Goal: Information Seeking & Learning: Learn about a topic

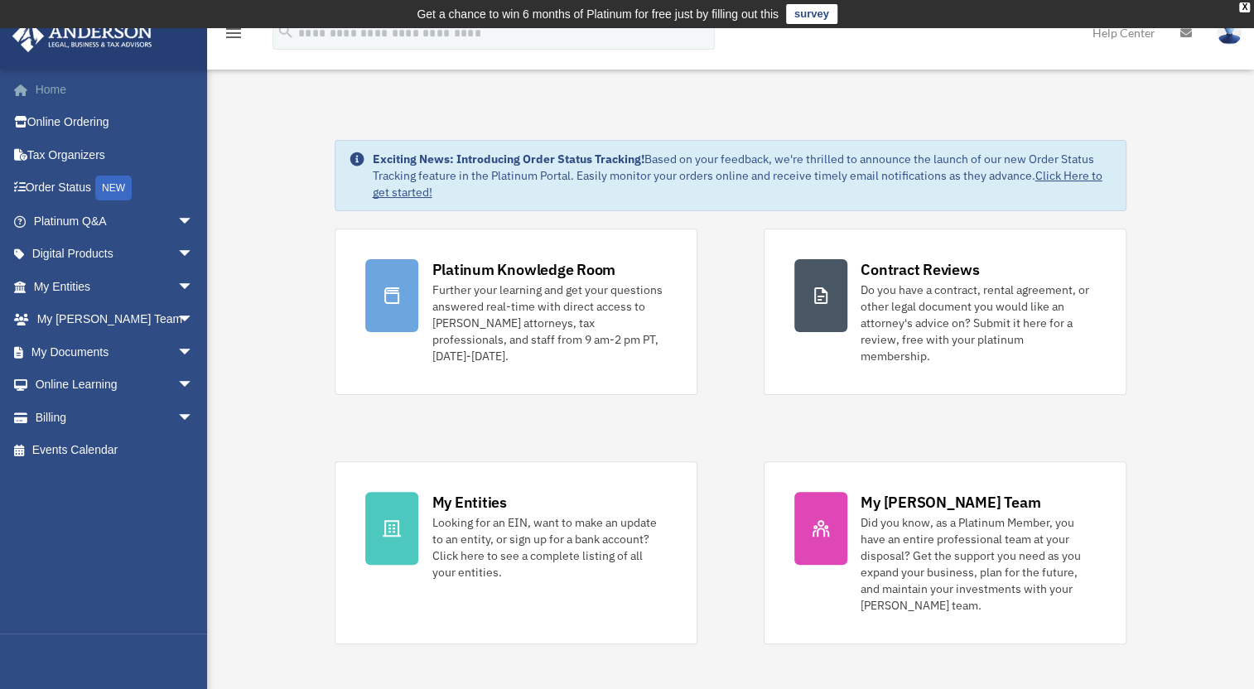
click at [46, 90] on link "Home" at bounding box center [115, 89] width 207 height 33
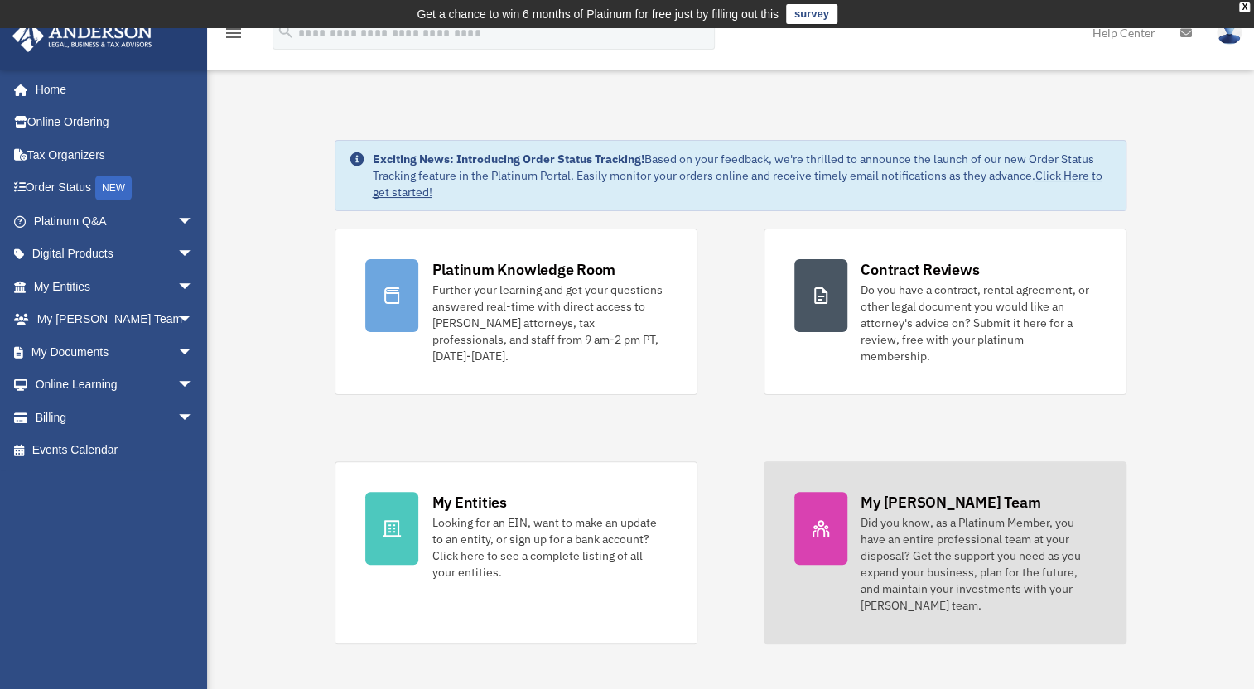
click at [880, 495] on div "My [PERSON_NAME] Team" at bounding box center [951, 502] width 180 height 21
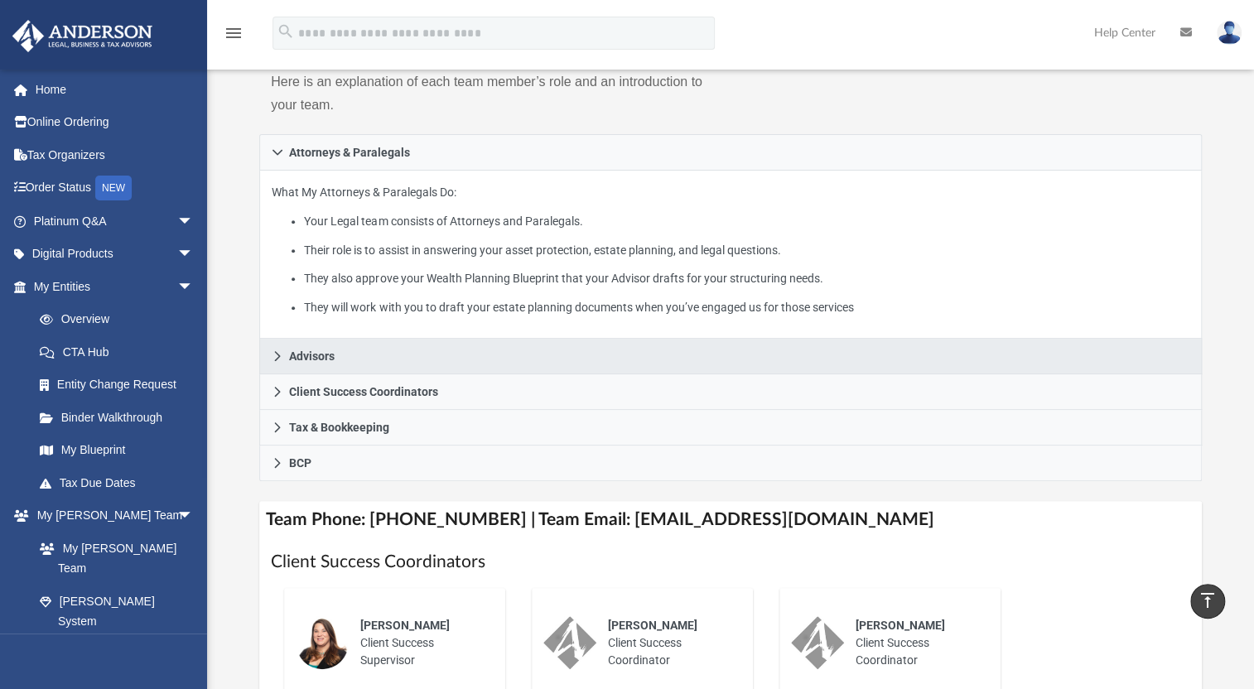
scroll to position [225, 0]
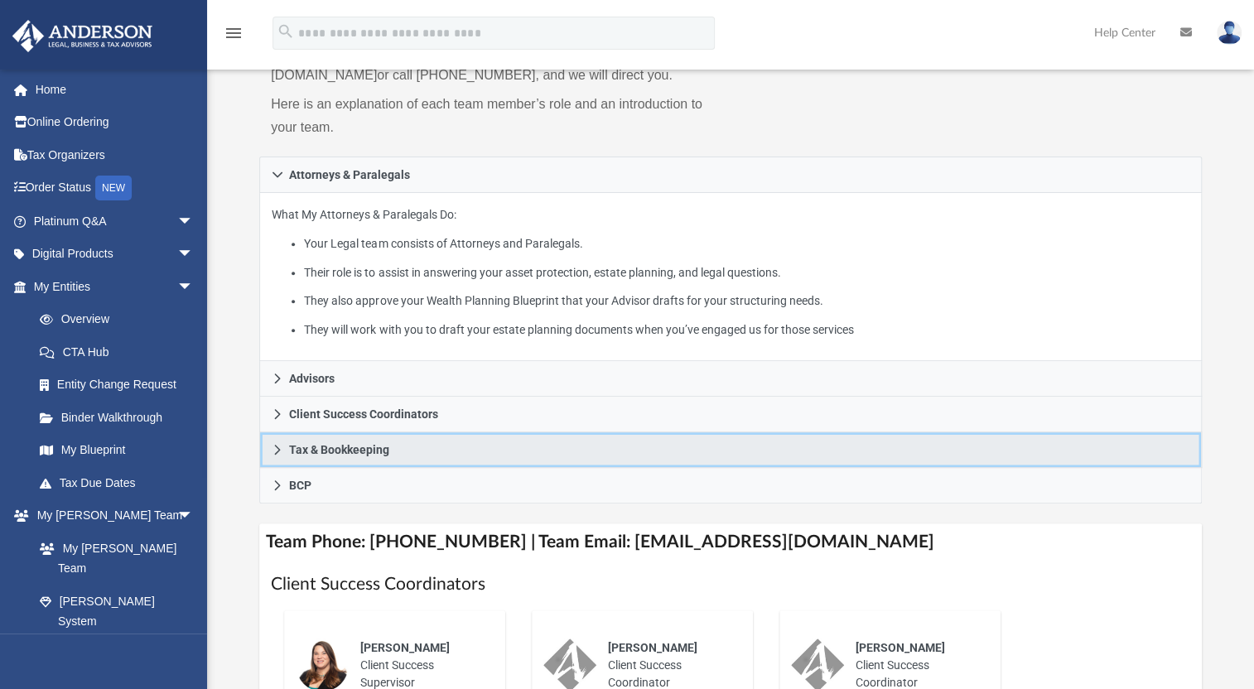
click at [411, 443] on link "Tax & Bookkeeping" at bounding box center [730, 450] width 943 height 36
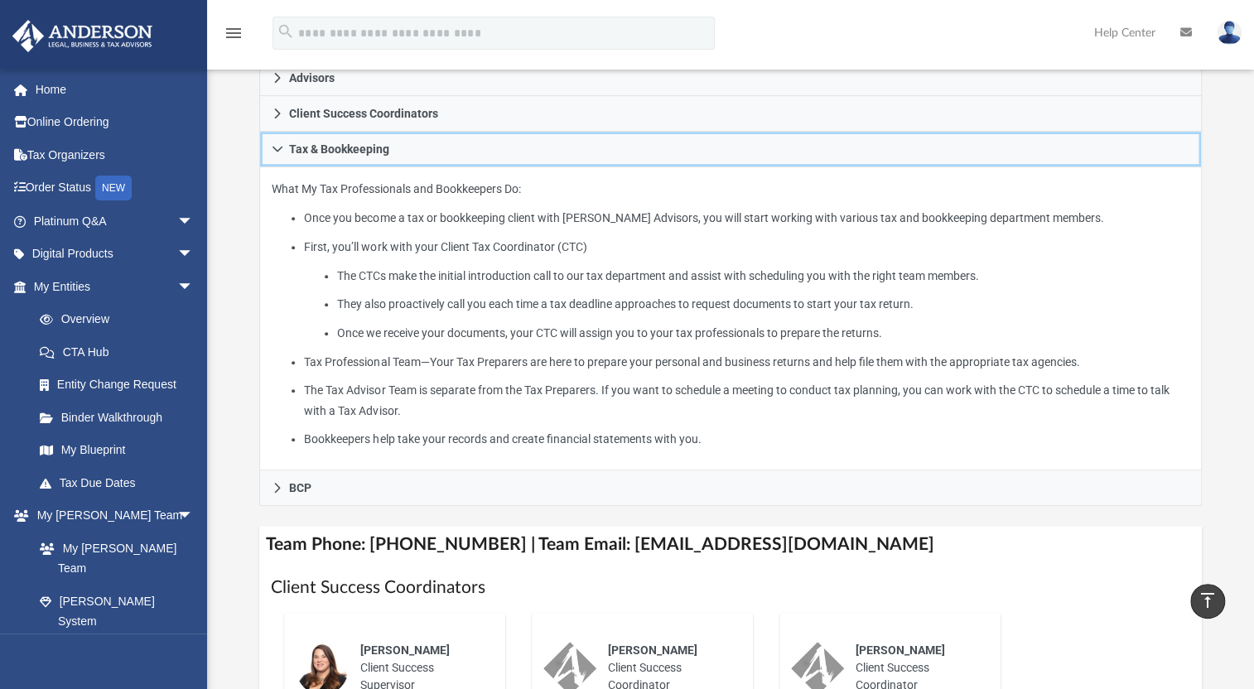
scroll to position [301, 0]
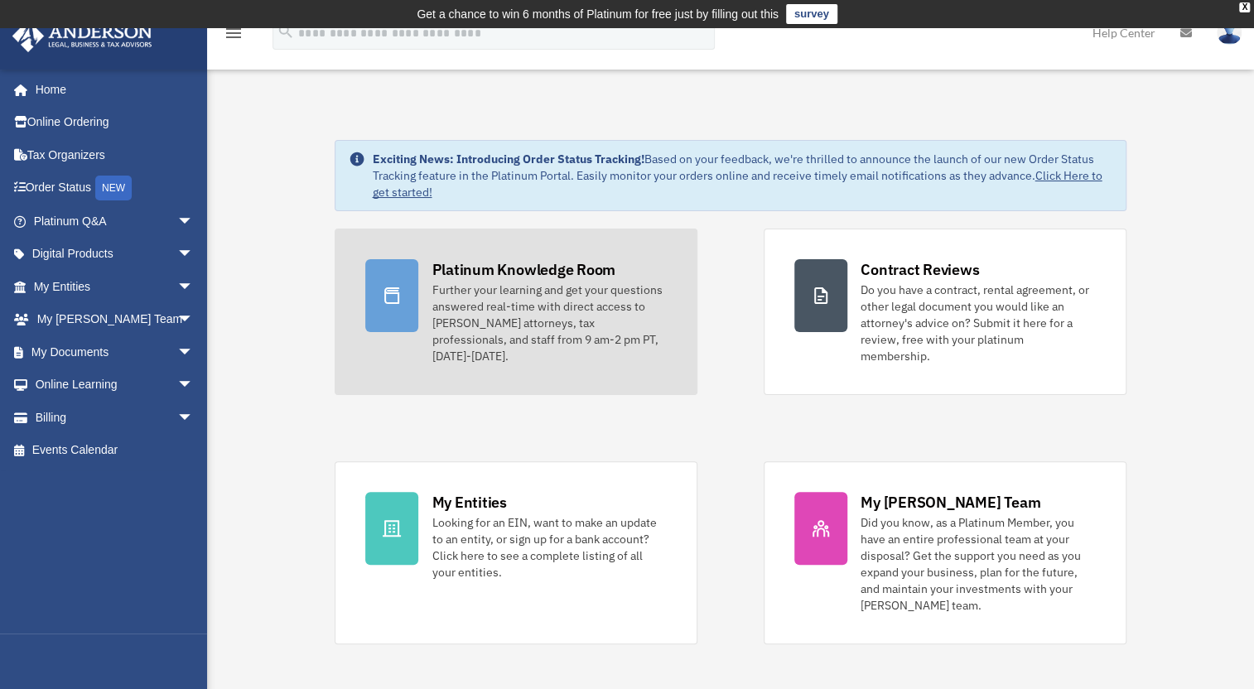
click at [491, 263] on div "Platinum Knowledge Room" at bounding box center [524, 269] width 184 height 21
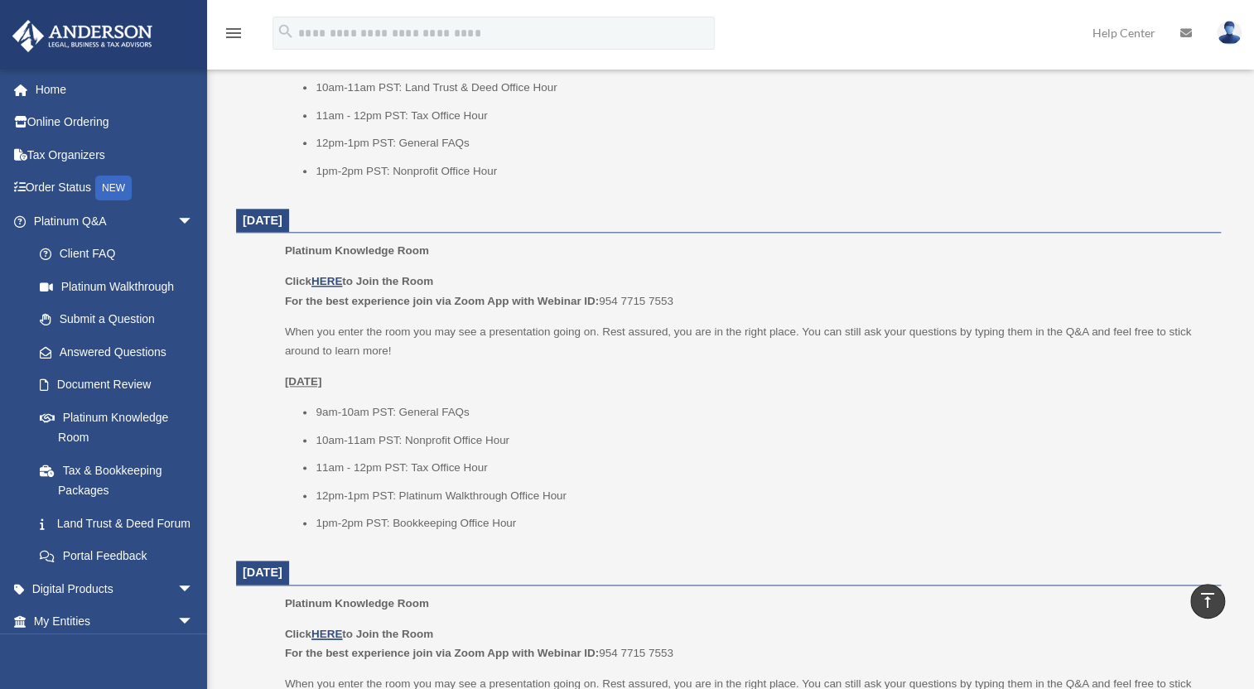
scroll to position [978, 0]
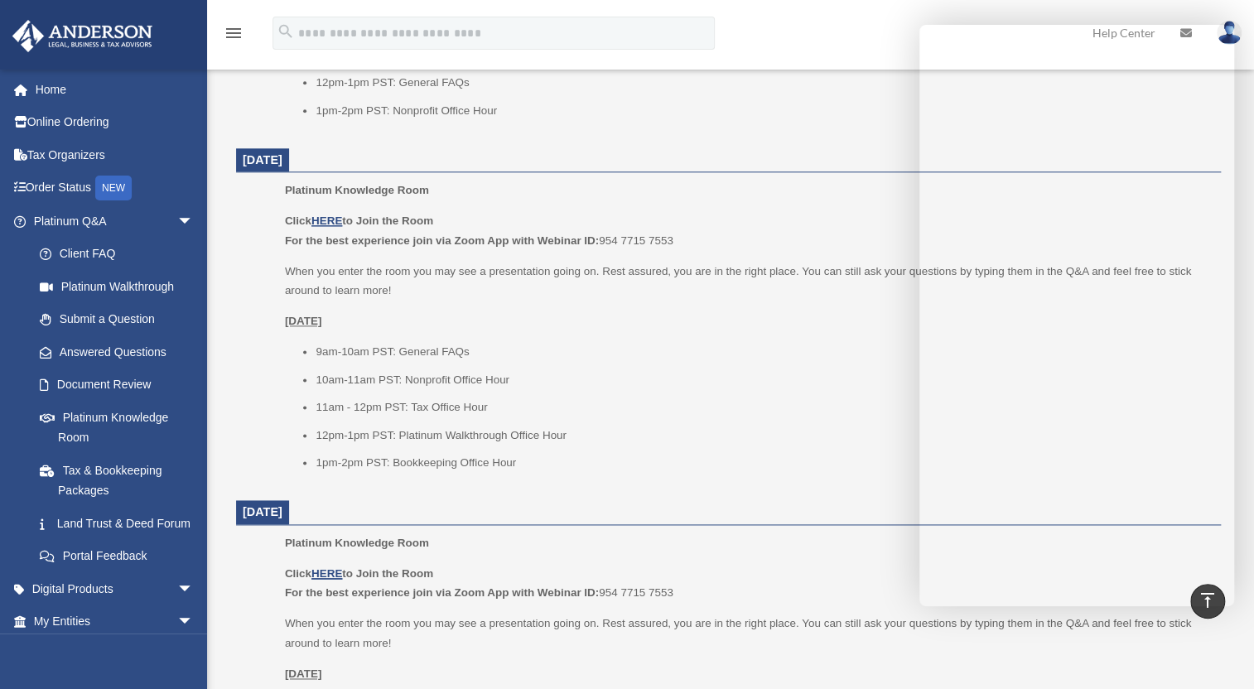
click at [804, 222] on p "Click HERE to Join the Room For the best experience join via Zoom App with Webi…" at bounding box center [747, 230] width 925 height 39
click at [831, 149] on dt "[DATE]" at bounding box center [728, 160] width 985 height 25
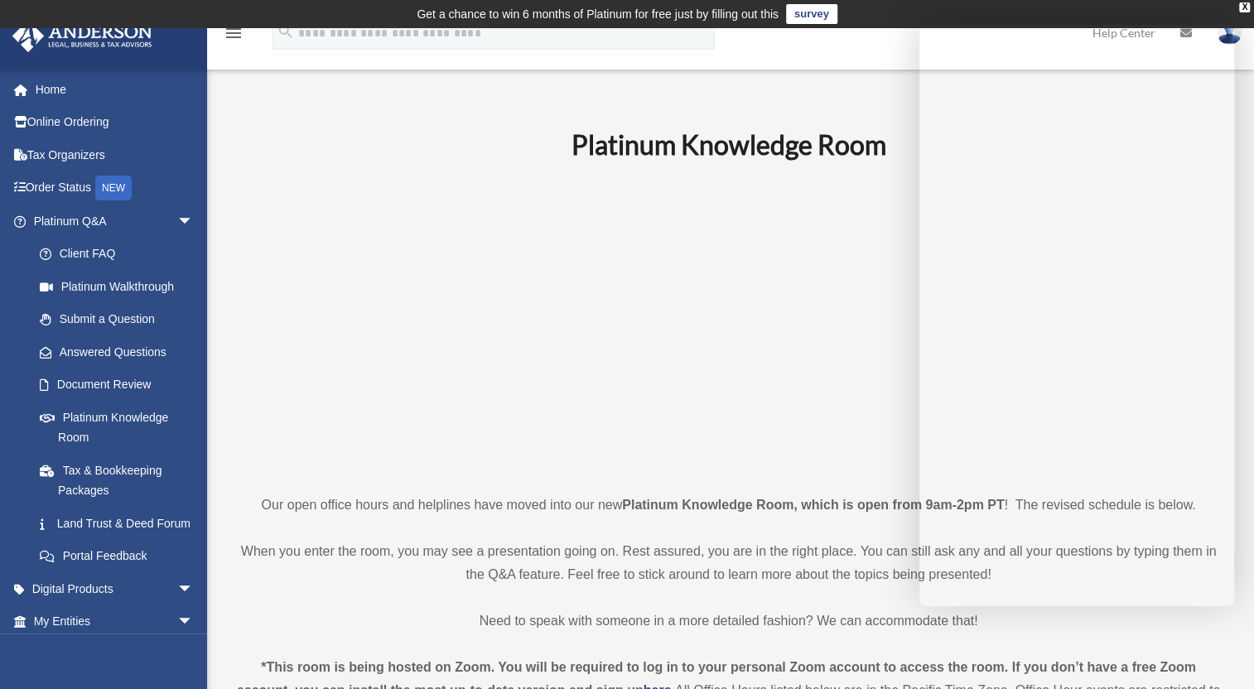
scroll to position [0, 0]
click at [409, 301] on p at bounding box center [728, 326] width 985 height 287
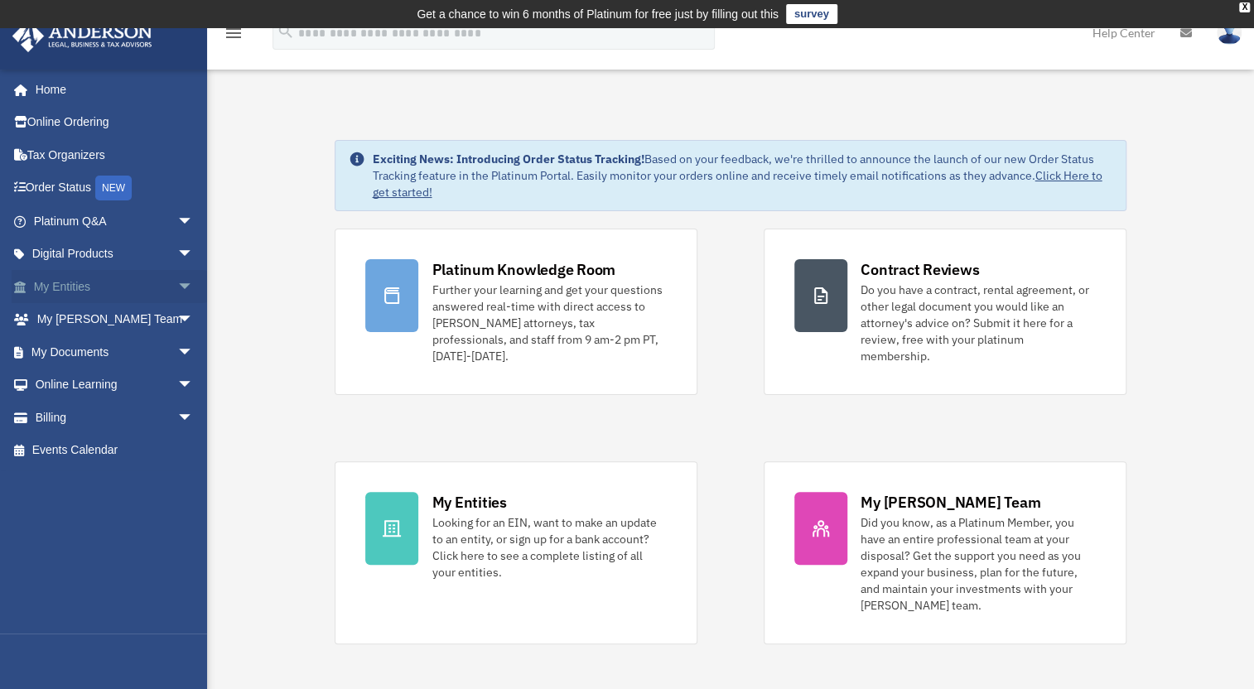
click at [177, 287] on span "arrow_drop_down" at bounding box center [193, 287] width 33 height 34
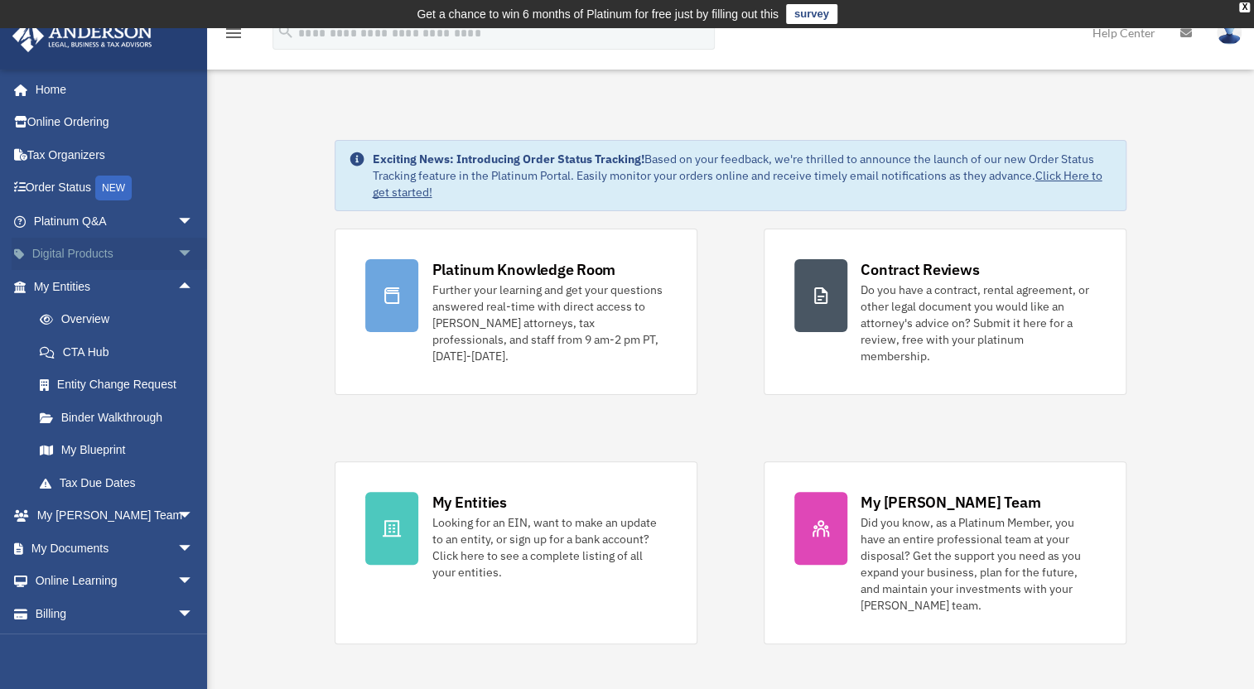
click at [177, 255] on span "arrow_drop_down" at bounding box center [193, 255] width 33 height 34
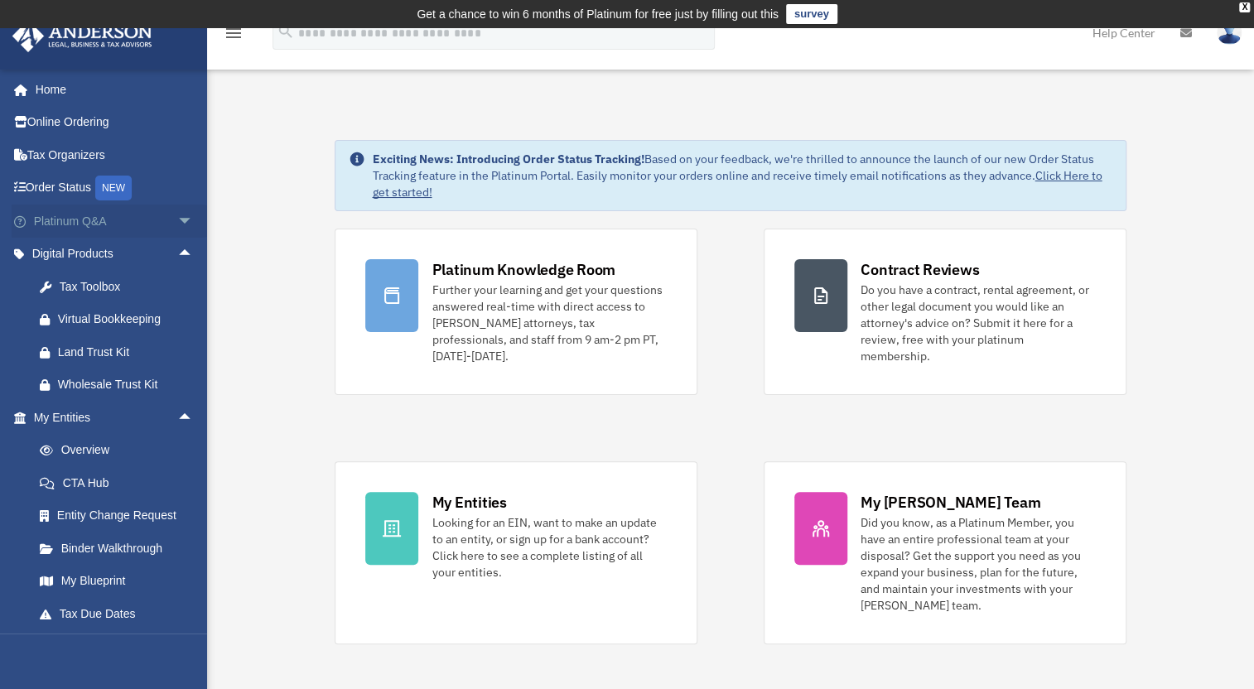
click at [177, 224] on span "arrow_drop_down" at bounding box center [193, 222] width 33 height 34
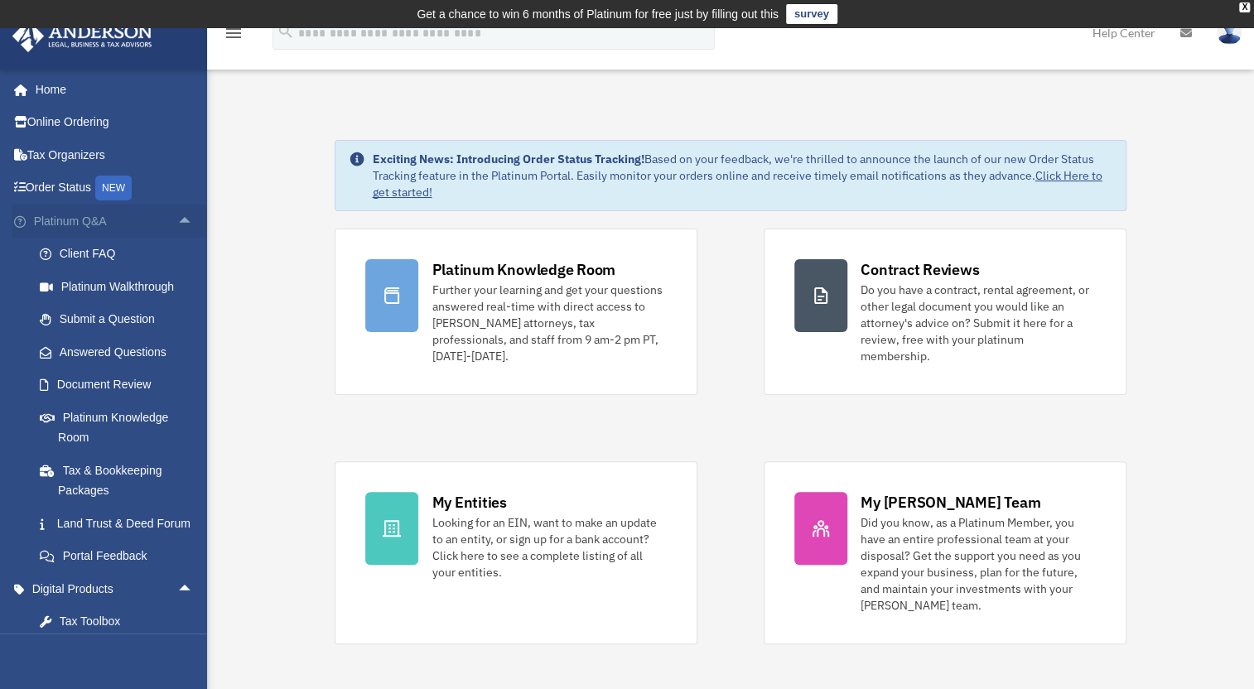
click at [177, 220] on span "arrow_drop_up" at bounding box center [193, 222] width 33 height 34
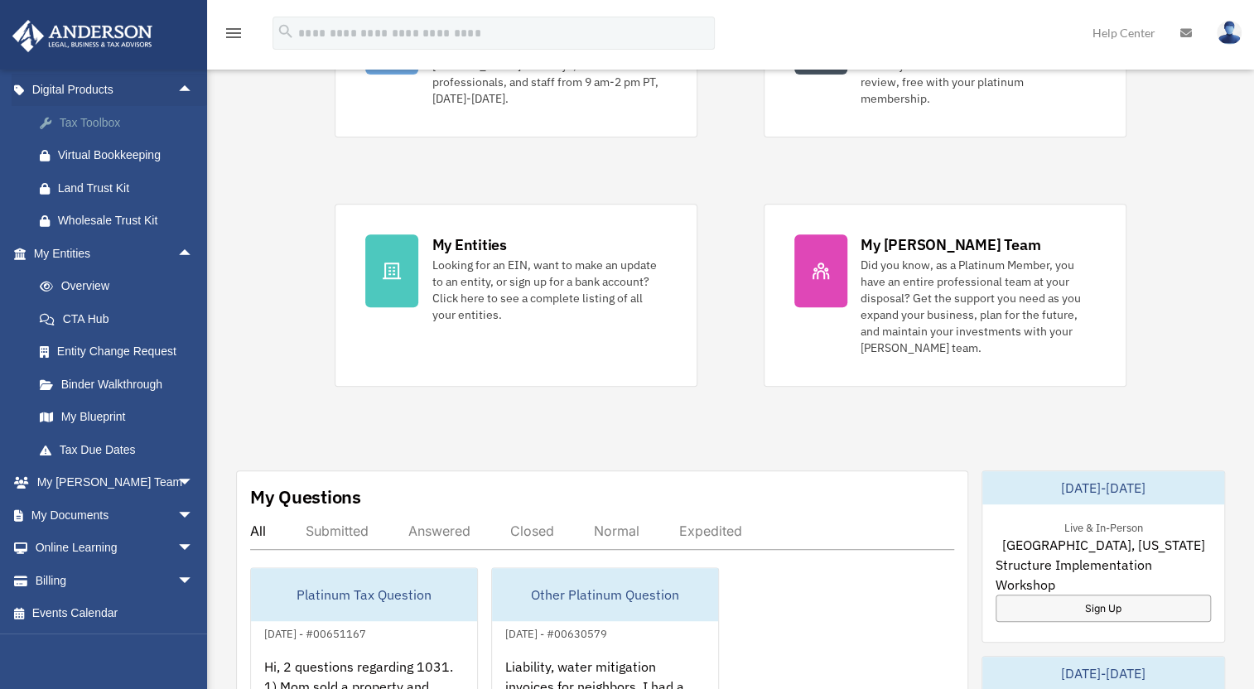
scroll to position [301, 0]
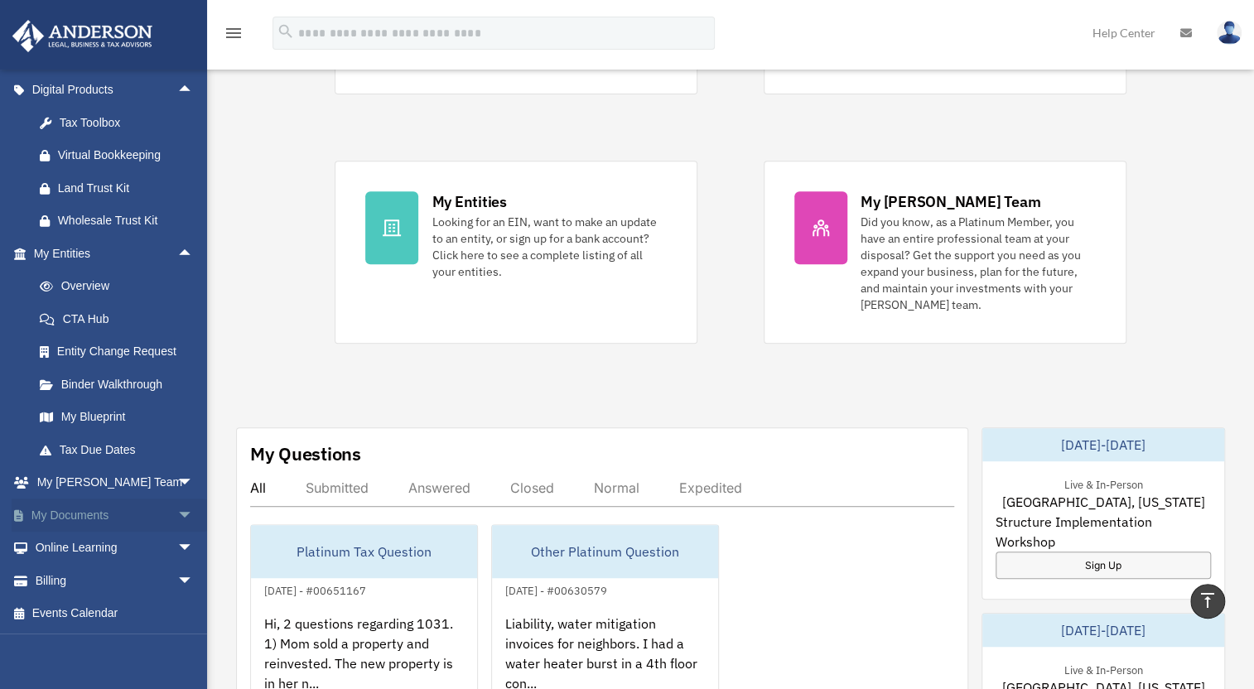
click at [132, 519] on link "My Documents arrow_drop_down" at bounding box center [115, 515] width 207 height 33
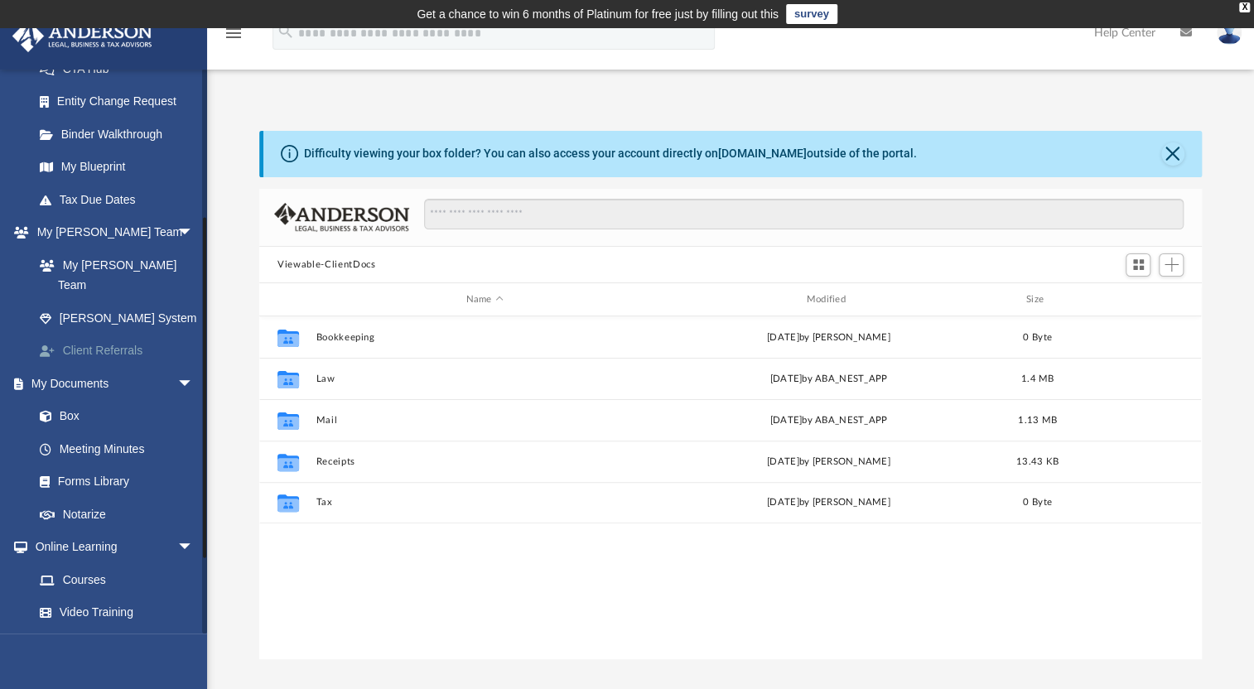
scroll to position [301, 0]
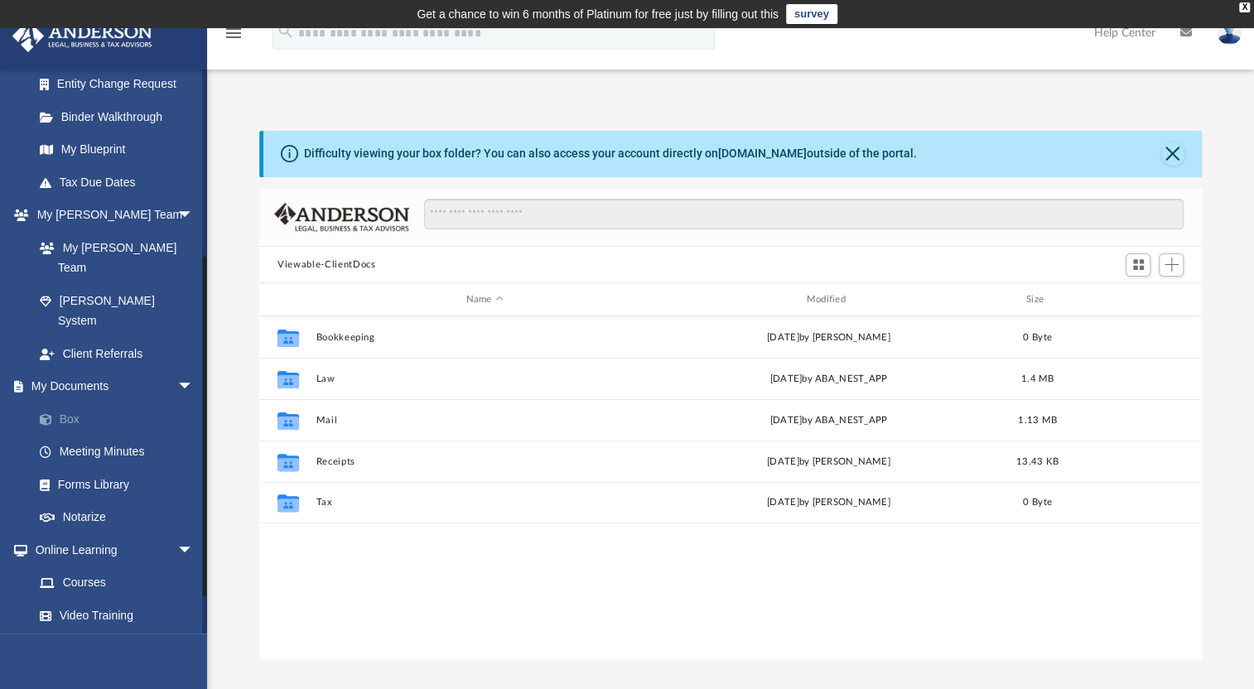
click at [94, 403] on link "Box" at bounding box center [121, 419] width 196 height 33
click at [65, 403] on link "Box" at bounding box center [121, 419] width 196 height 33
click at [118, 403] on link "Box" at bounding box center [121, 419] width 196 height 33
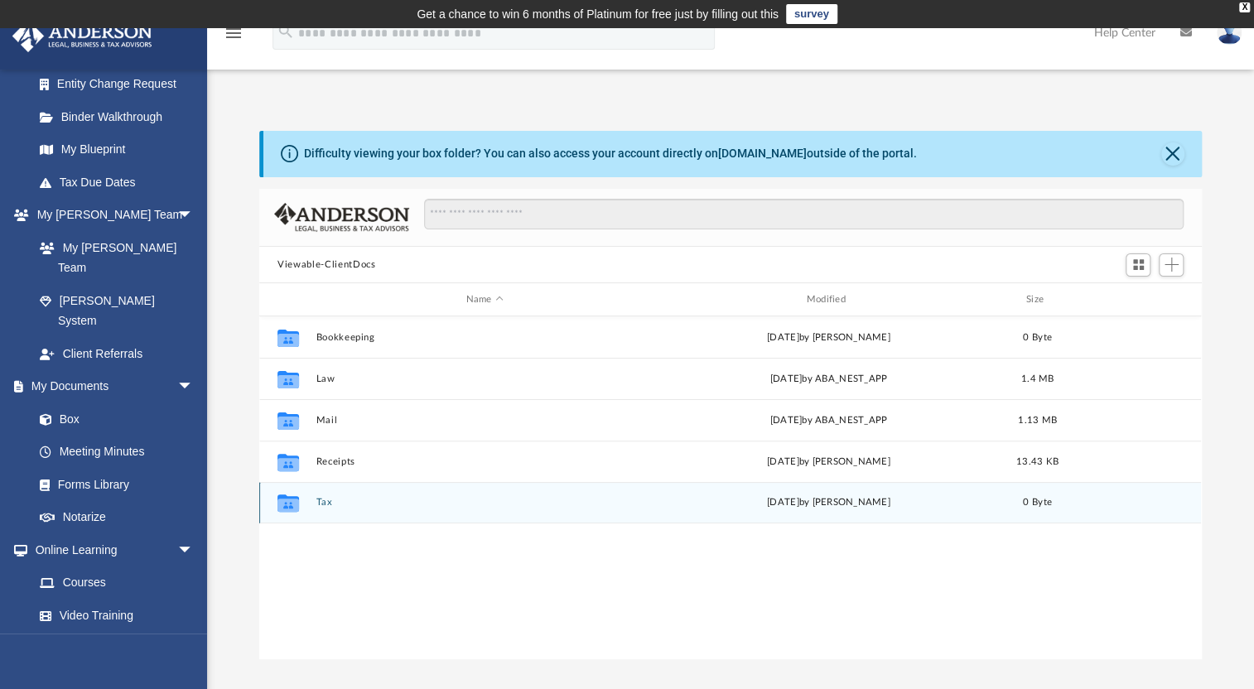
click at [508, 502] on button "Tax" at bounding box center [484, 502] width 337 height 11
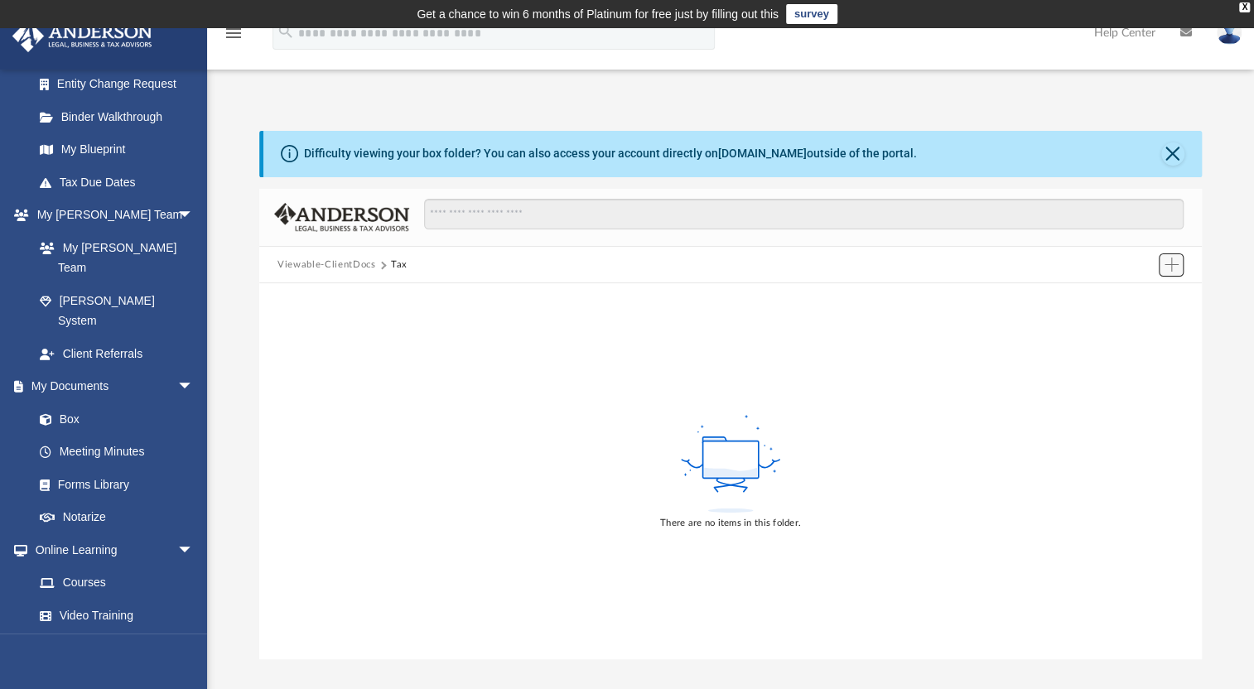
click at [1172, 258] on span "Add" at bounding box center [1172, 265] width 14 height 14
click at [1169, 259] on span "Add" at bounding box center [1172, 265] width 14 height 14
click at [1180, 265] on button "Add" at bounding box center [1171, 264] width 25 height 23
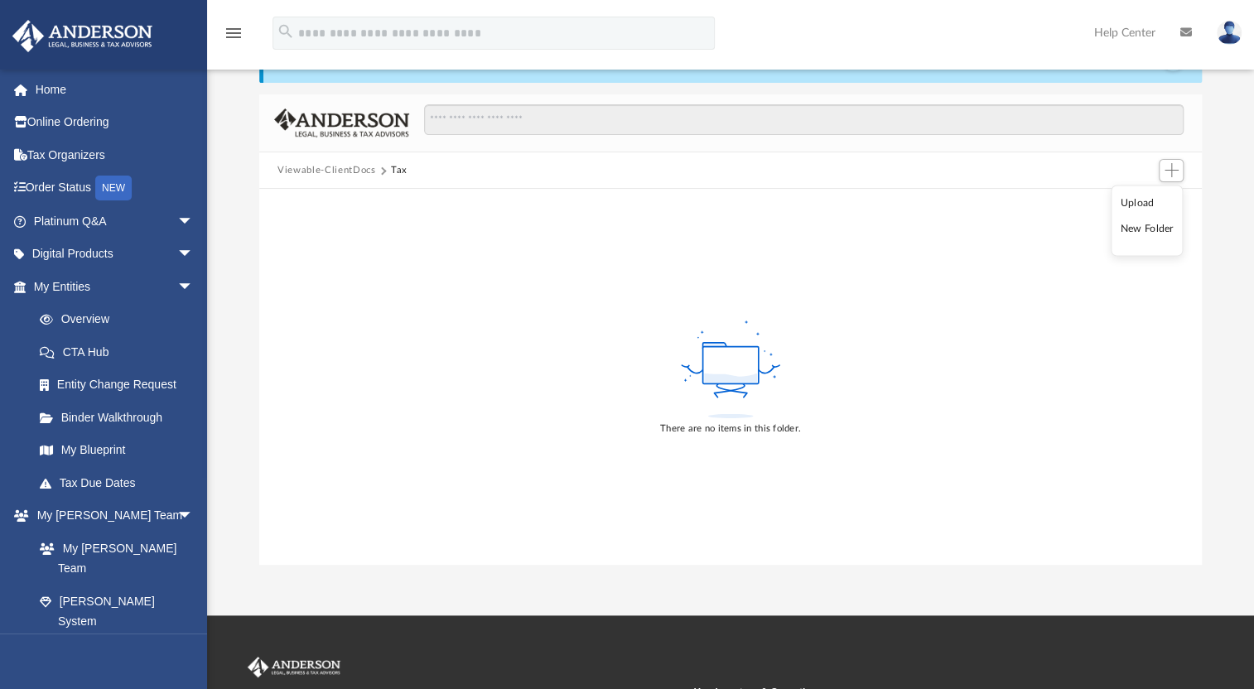
scroll to position [0, 0]
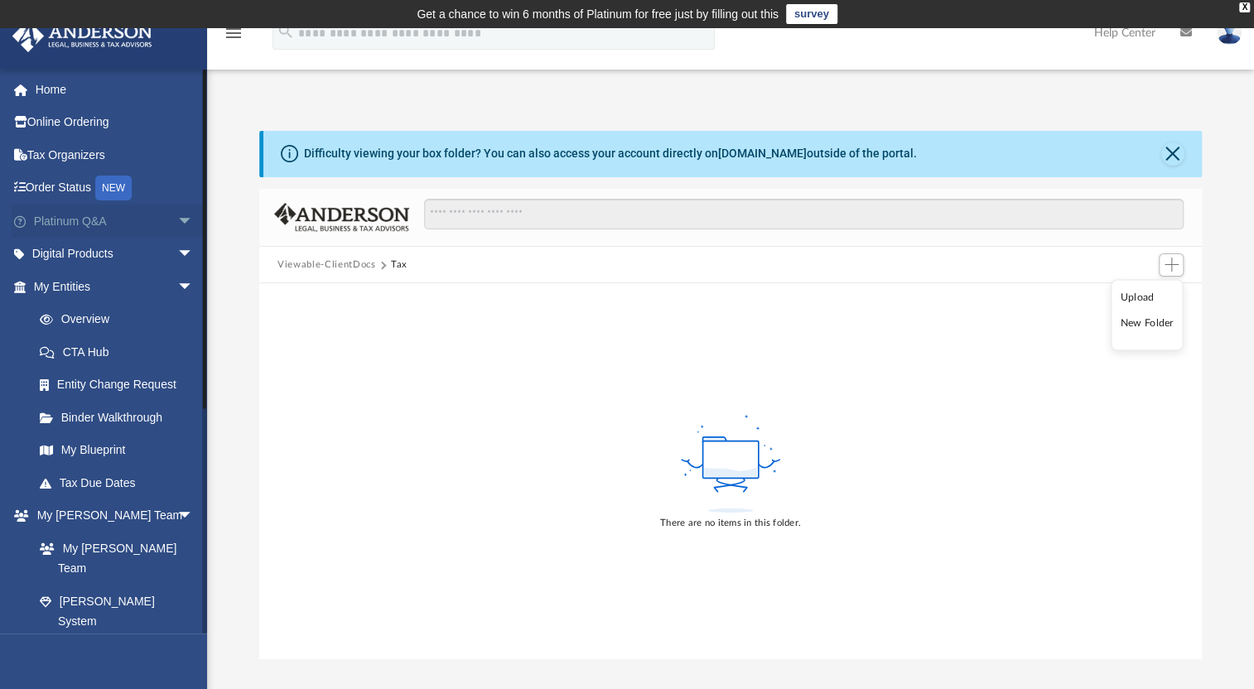
click at [135, 220] on link "Platinum Q&A arrow_drop_down" at bounding box center [115, 221] width 207 height 33
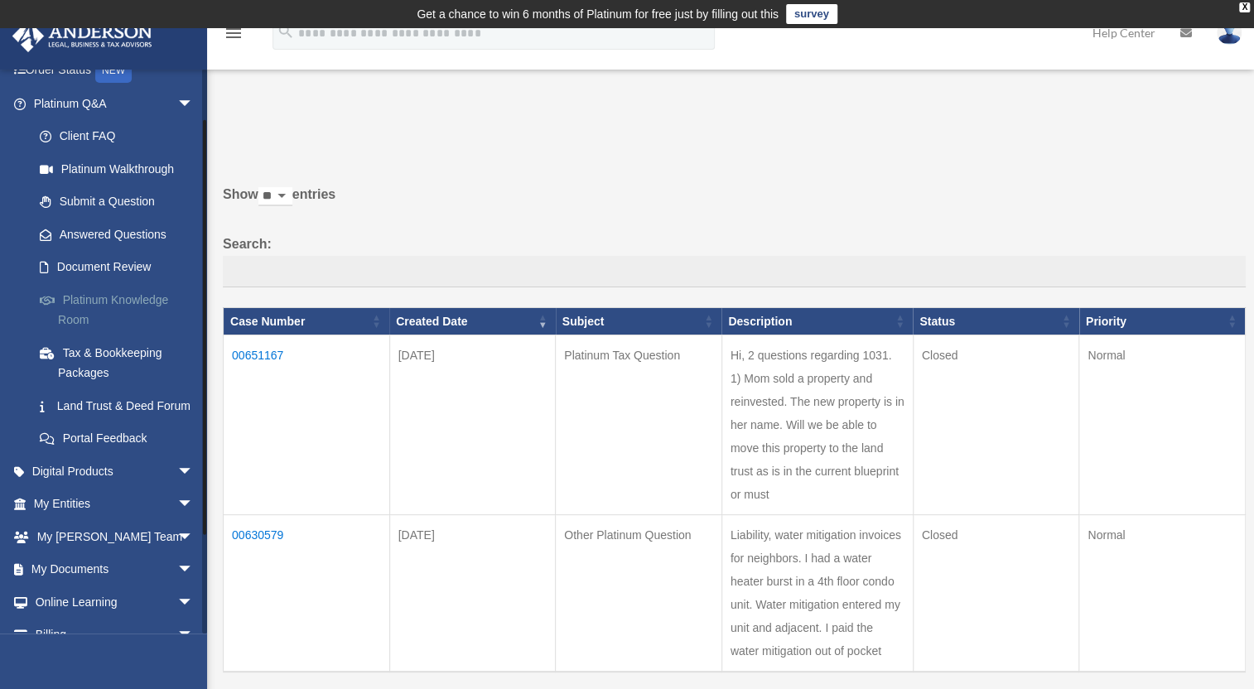
scroll to position [191, 0]
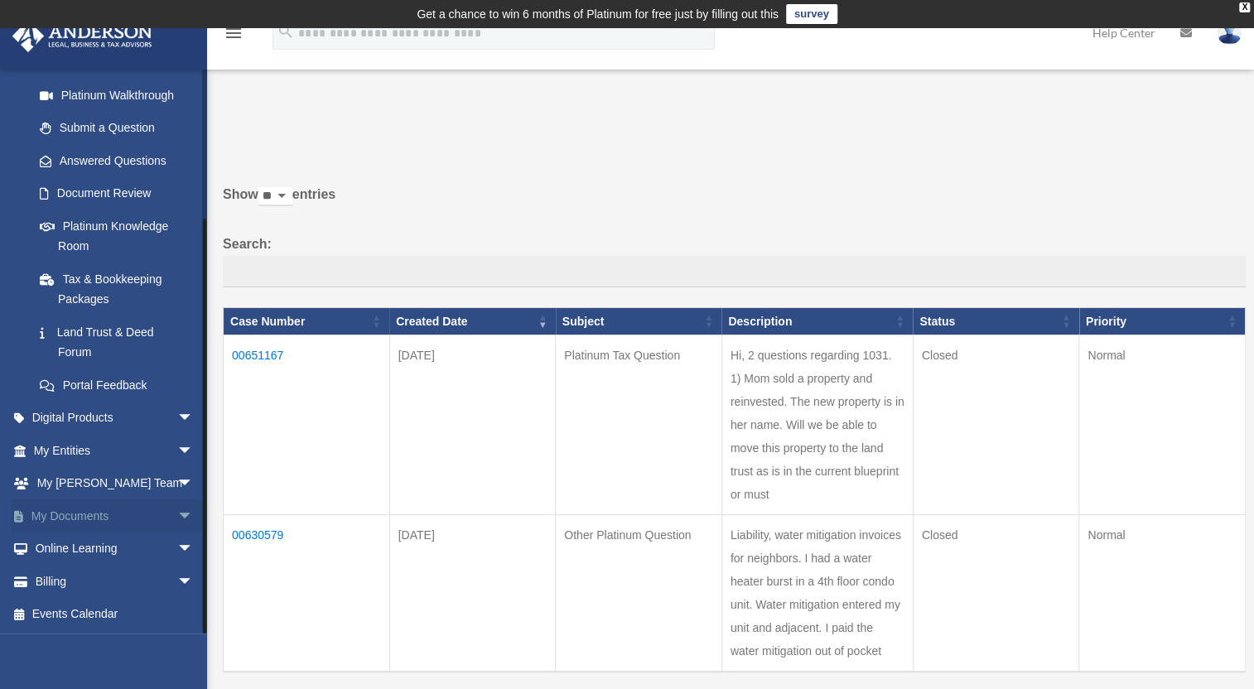
click at [85, 515] on link "My Documents arrow_drop_down" at bounding box center [115, 516] width 207 height 33
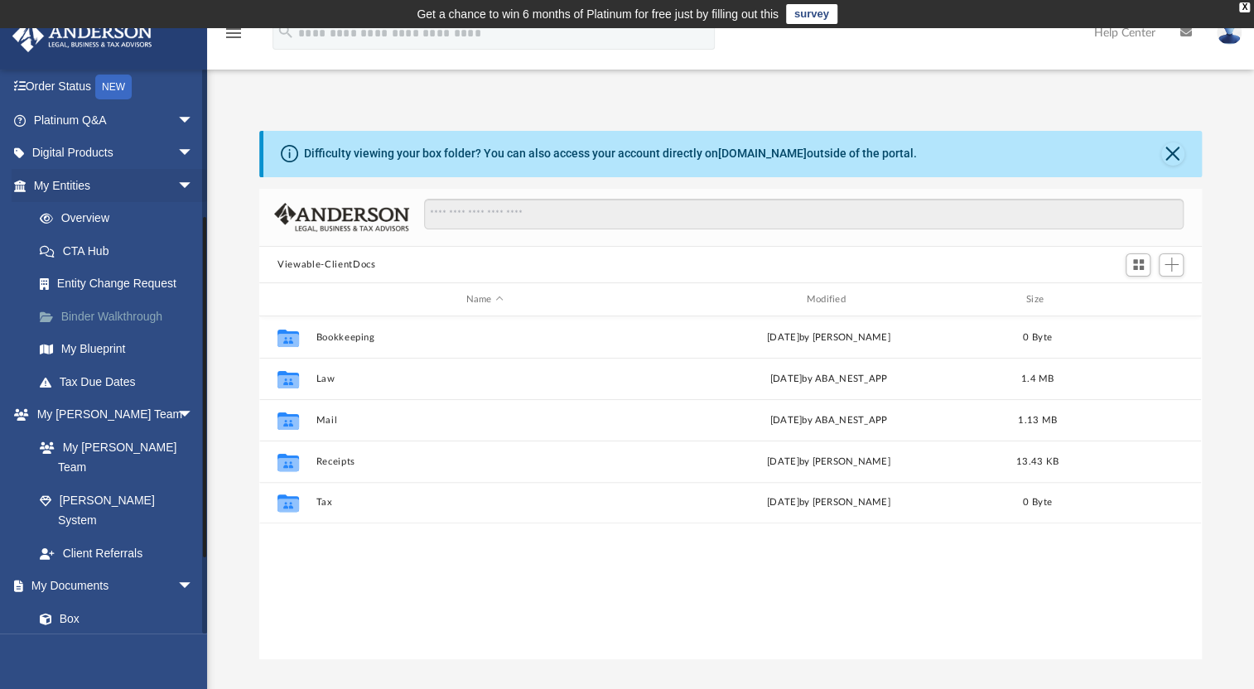
scroll to position [301, 0]
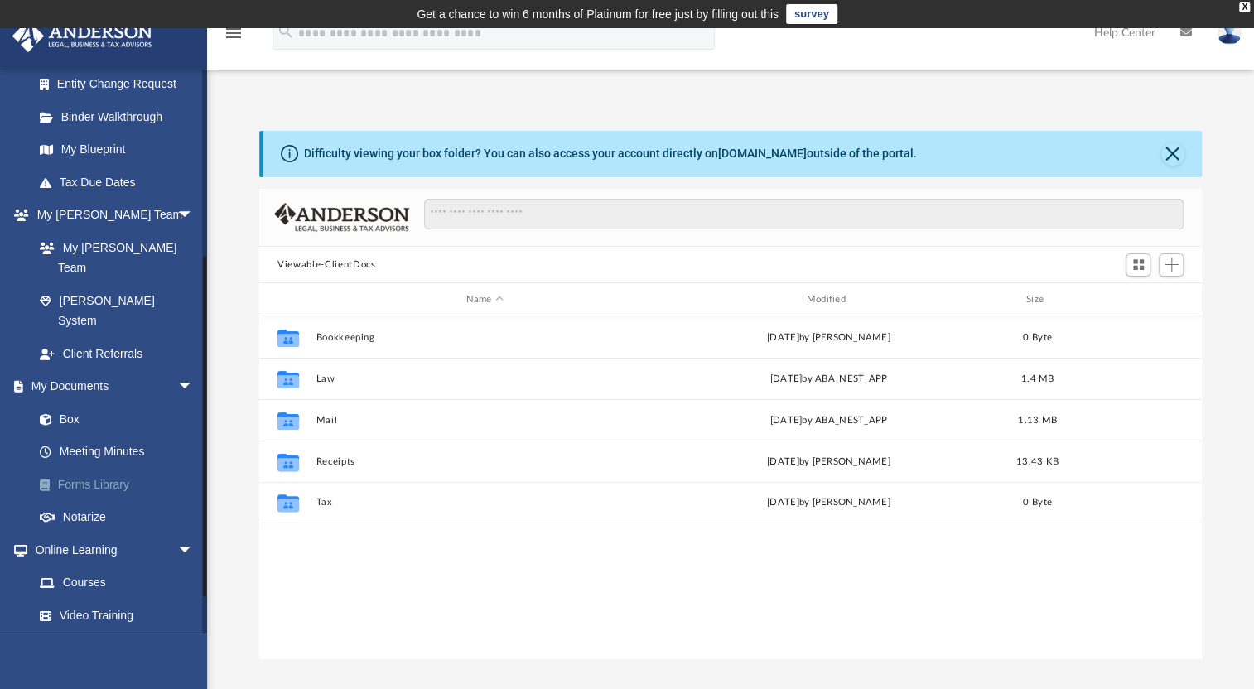
click at [82, 468] on link "Forms Library" at bounding box center [121, 484] width 196 height 33
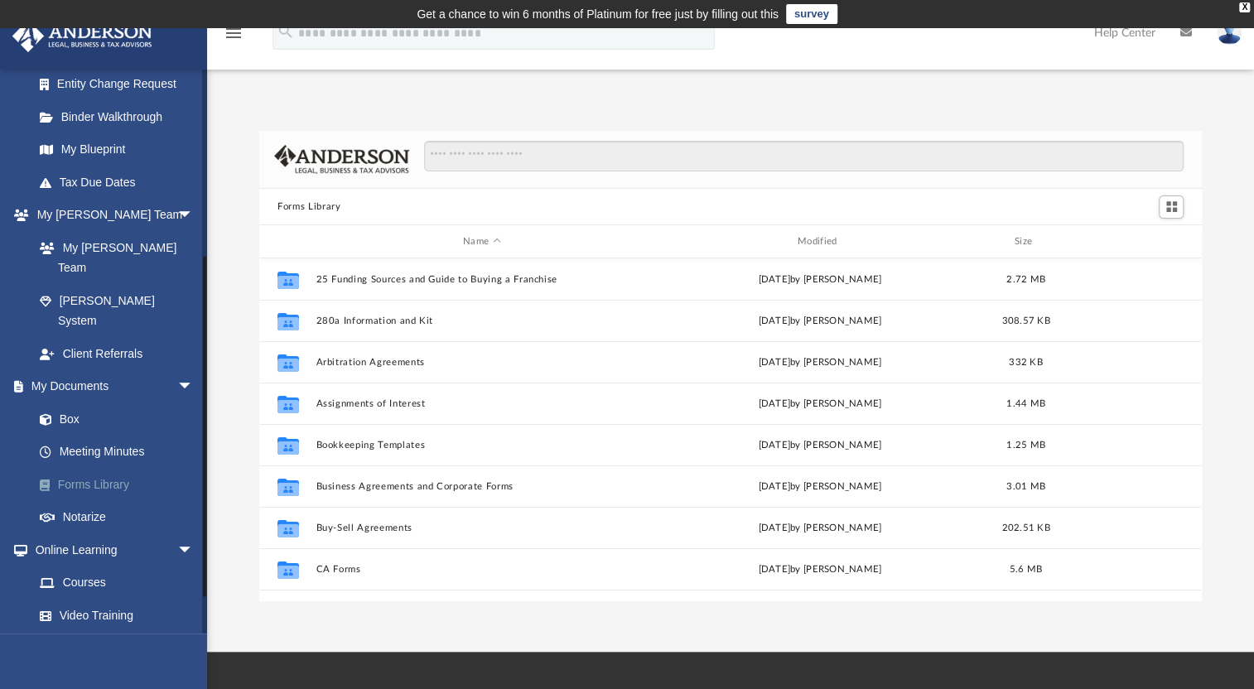
scroll to position [365, 930]
click at [111, 403] on link "Box" at bounding box center [121, 419] width 196 height 33
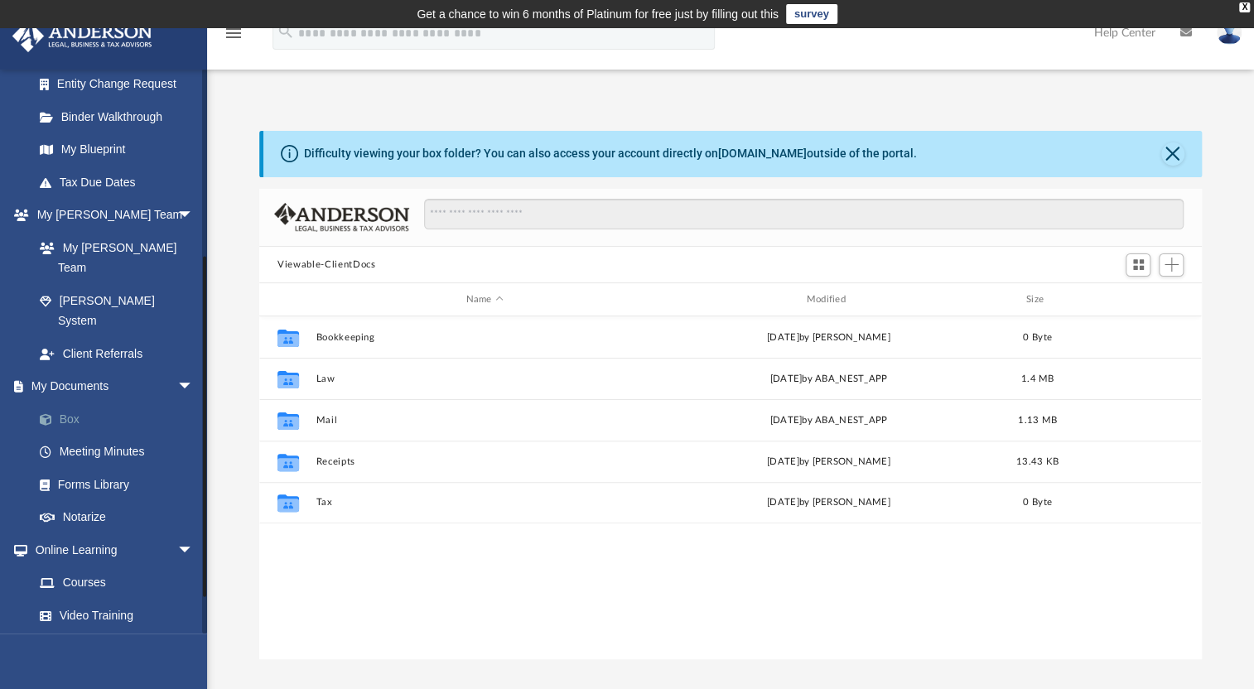
scroll to position [365, 930]
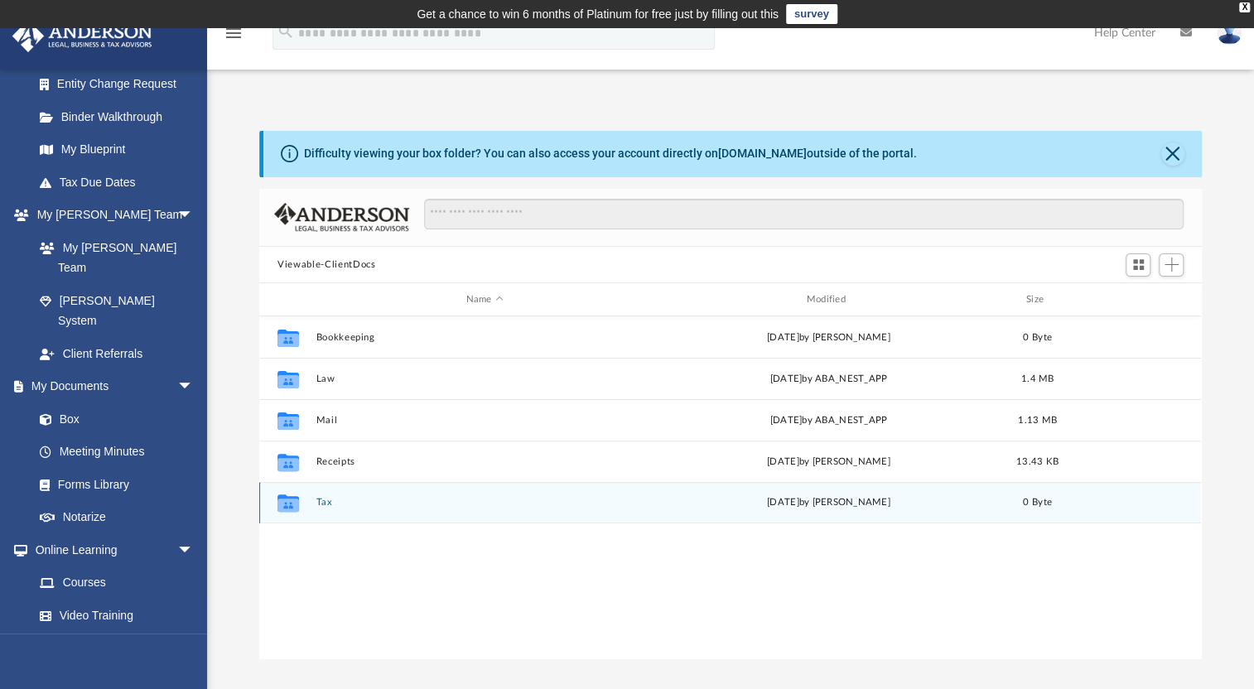
click at [428, 495] on div "Collaborated Folder Tax [DATE] by [PERSON_NAME] 0 Byte" at bounding box center [730, 502] width 942 height 41
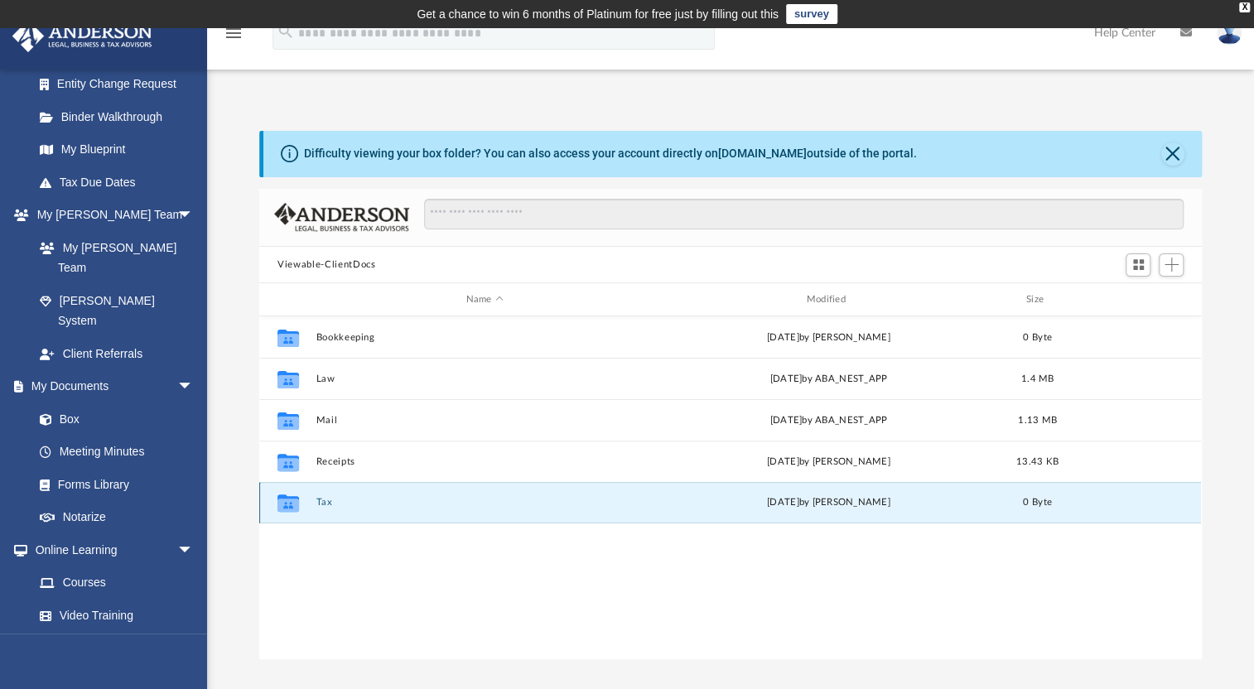
click at [437, 500] on button "Tax" at bounding box center [484, 502] width 337 height 11
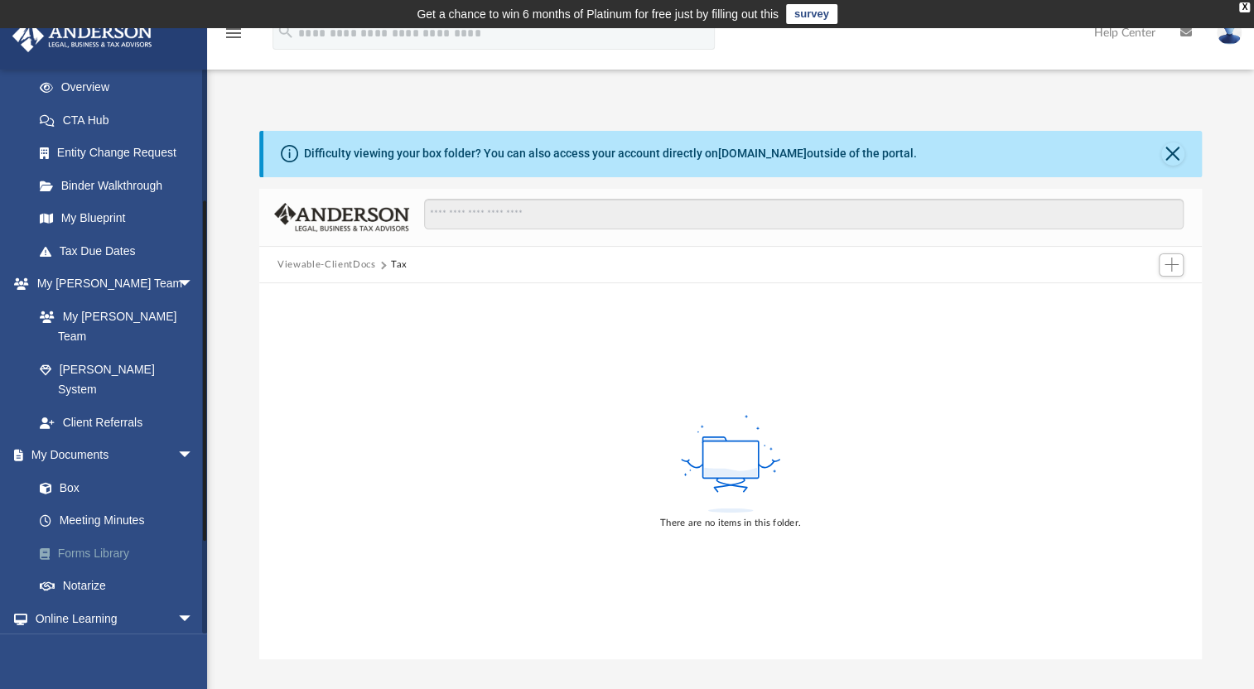
scroll to position [150, 0]
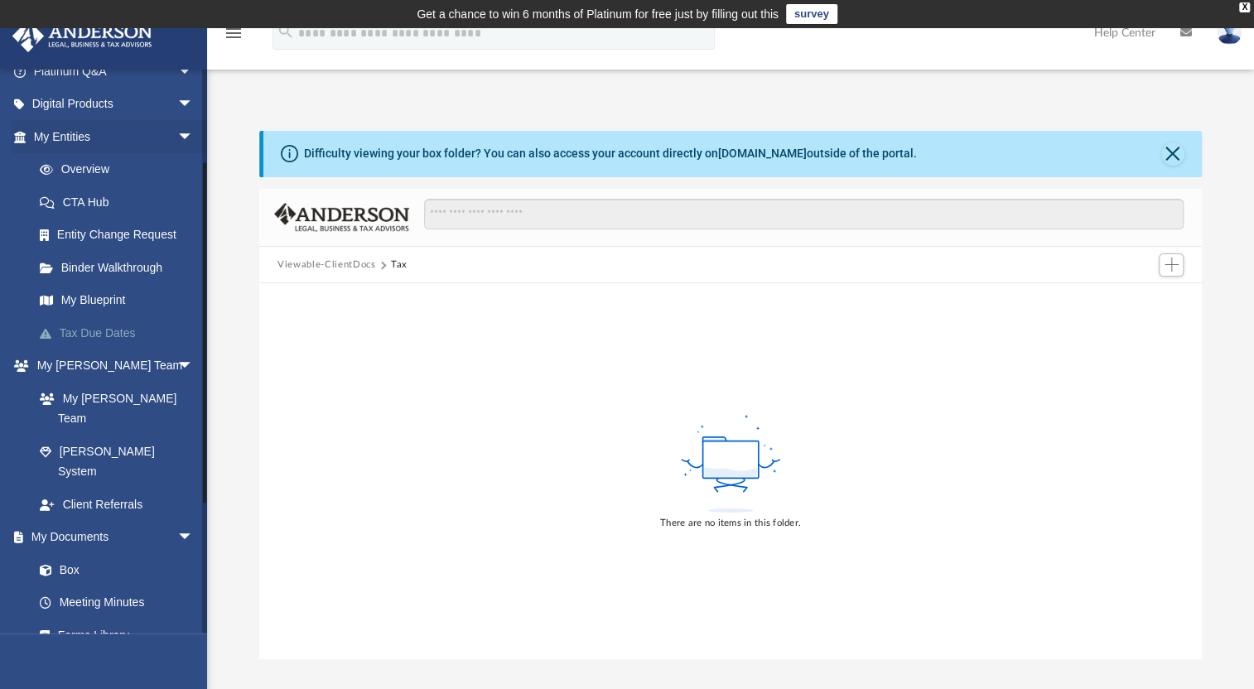
click at [90, 325] on link "Tax Due Dates" at bounding box center [121, 332] width 196 height 33
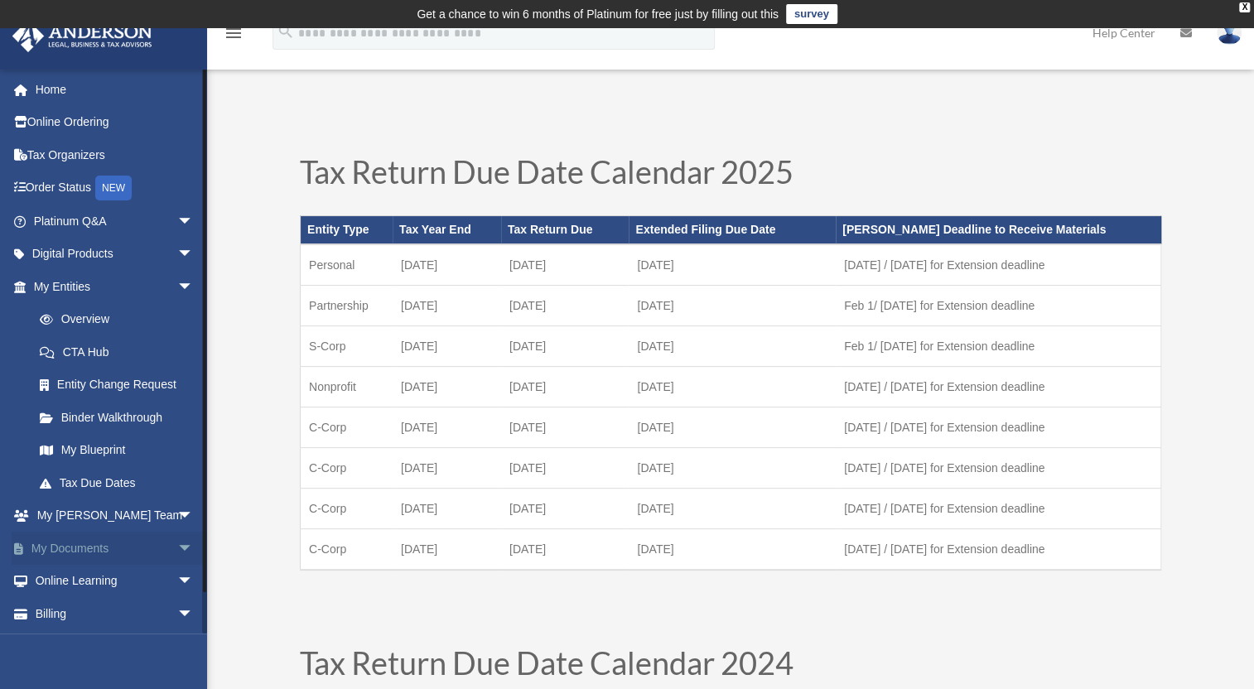
click at [65, 545] on link "My Documents arrow_drop_down" at bounding box center [115, 548] width 207 height 33
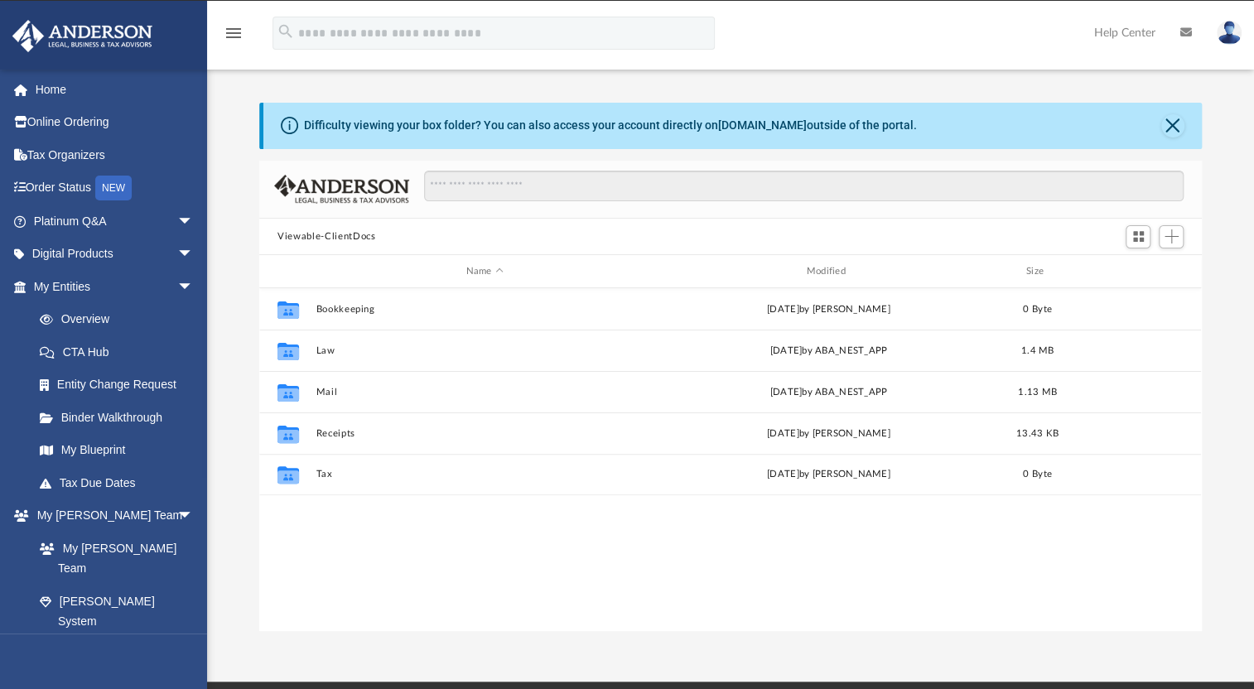
scroll to position [365, 930]
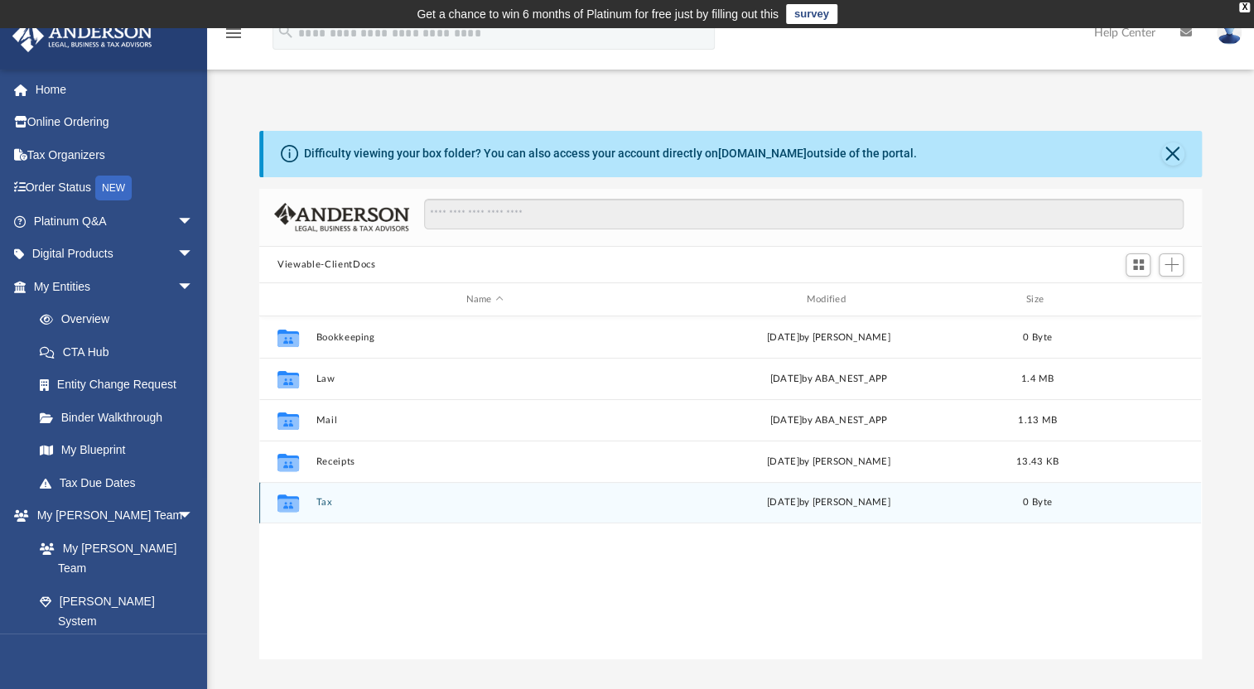
click at [323, 502] on button "Tax" at bounding box center [484, 502] width 337 height 11
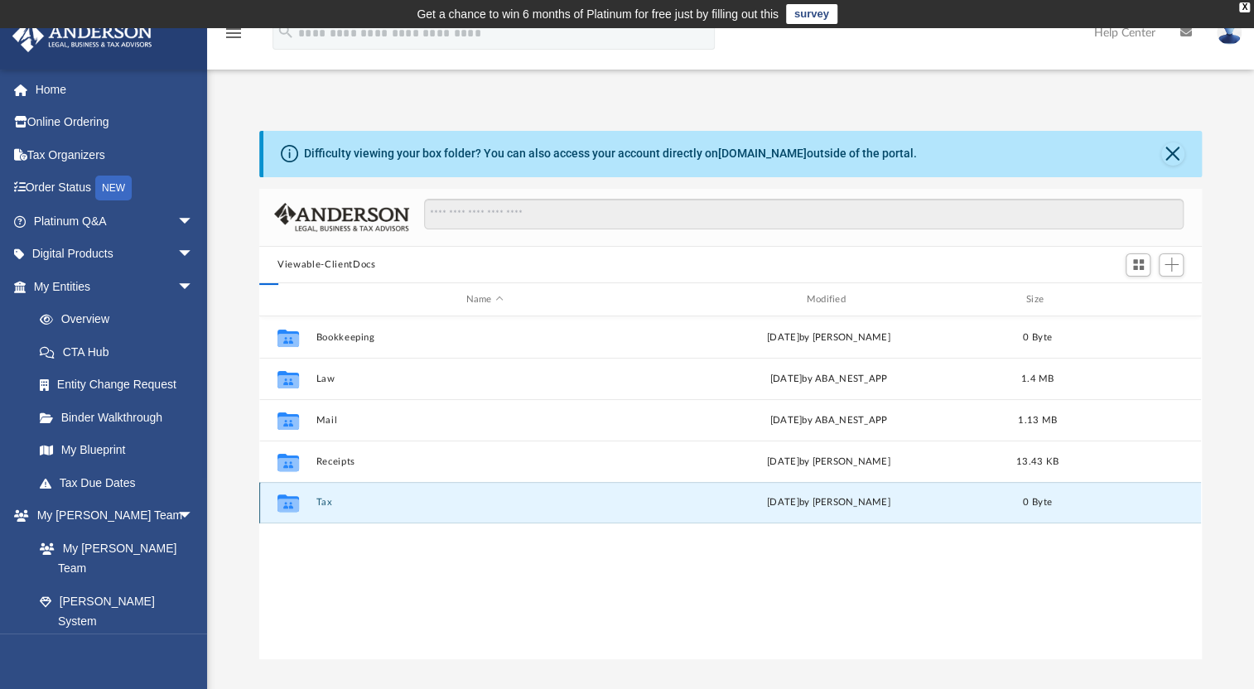
click at [323, 502] on button "Tax" at bounding box center [484, 502] width 337 height 11
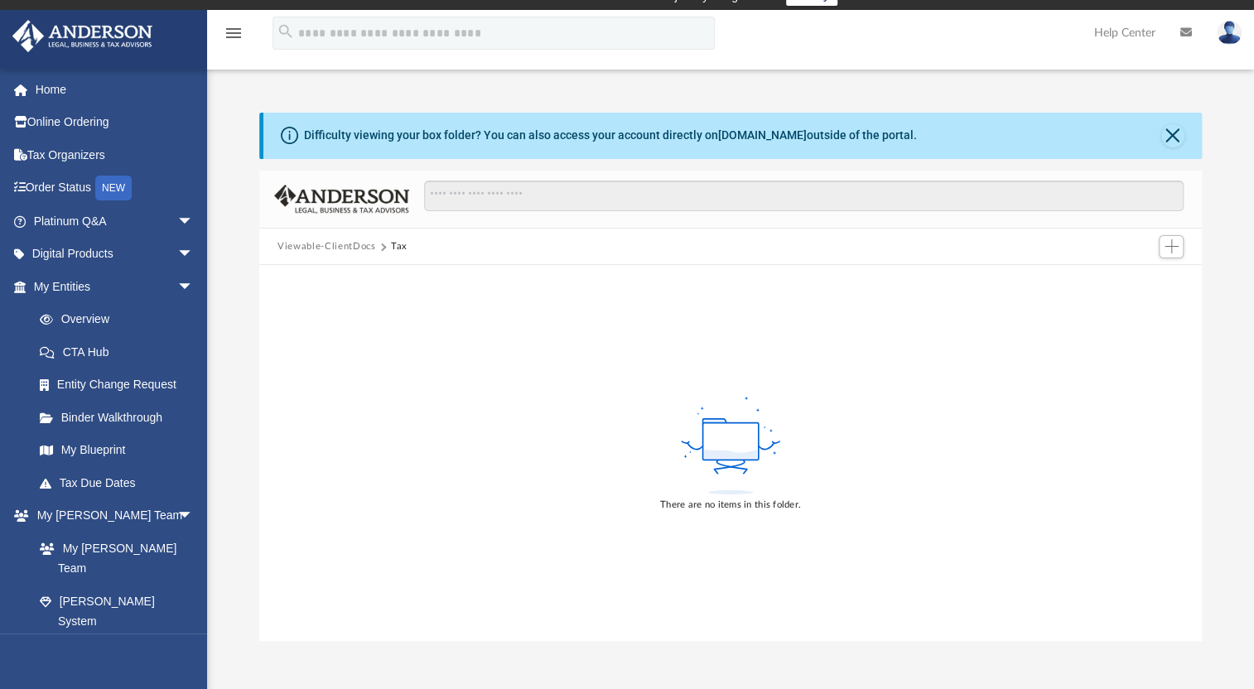
scroll to position [0, 0]
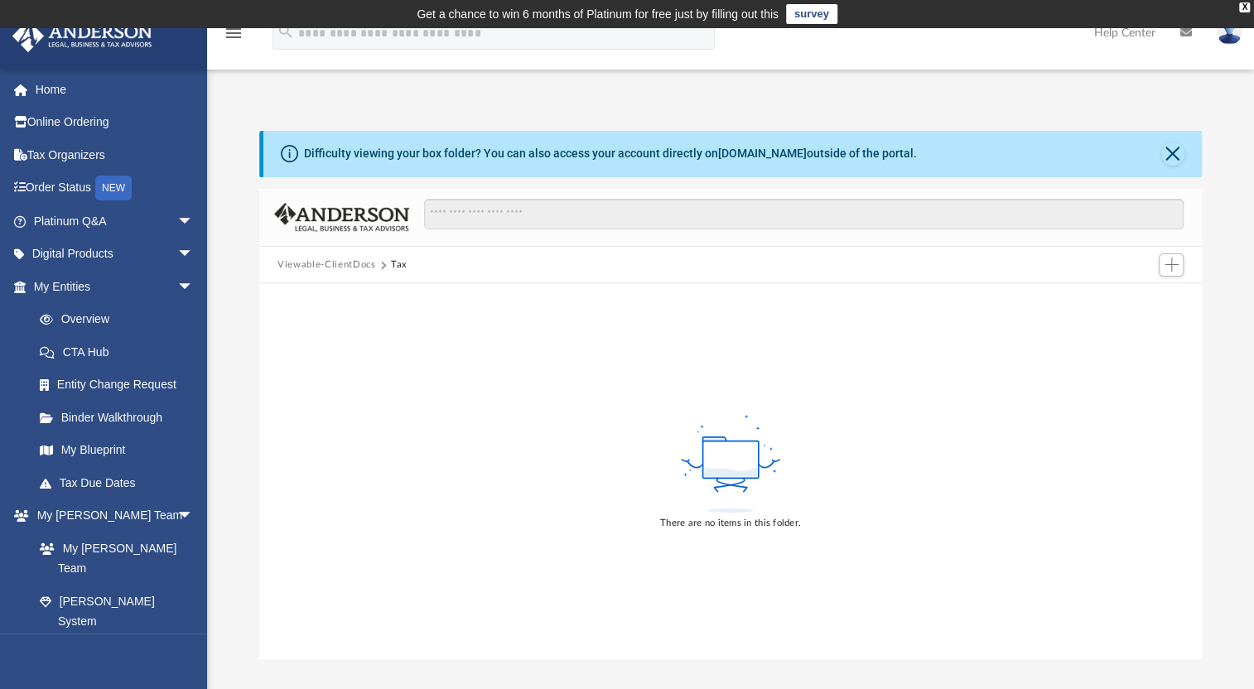
click at [75, 35] on img at bounding box center [82, 36] width 150 height 32
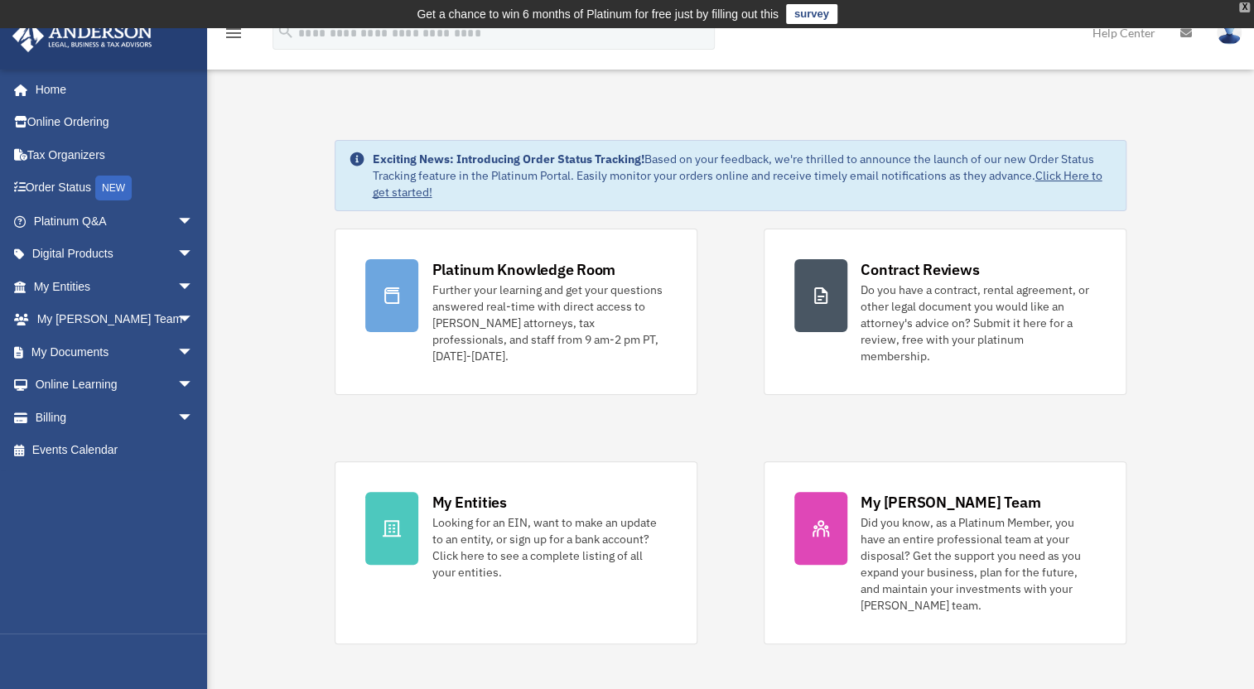
click at [1246, 7] on div "X" at bounding box center [1244, 7] width 11 height 10
